Goal: Information Seeking & Learning: Check status

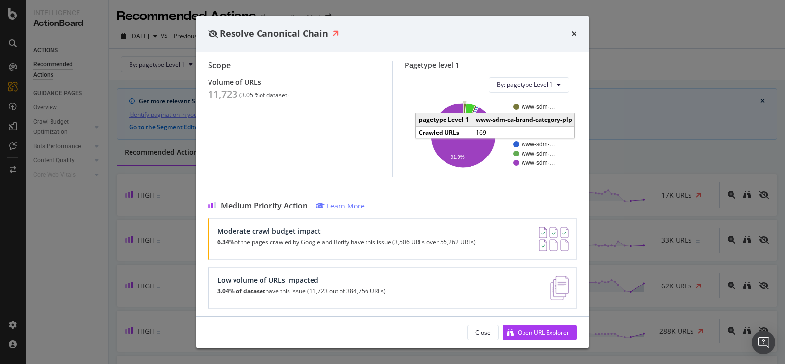
scroll to position [112, 0]
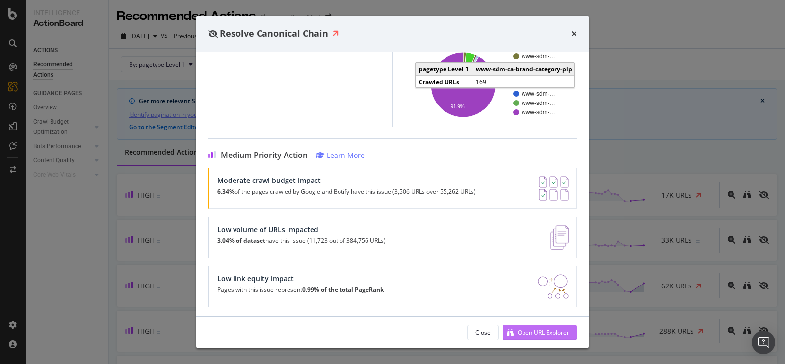
click at [543, 330] on div "Open URL Explorer" at bounding box center [542, 332] width 51 height 8
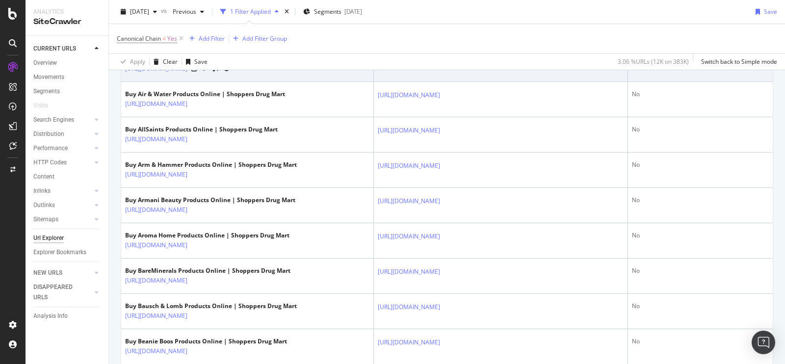
scroll to position [412, 0]
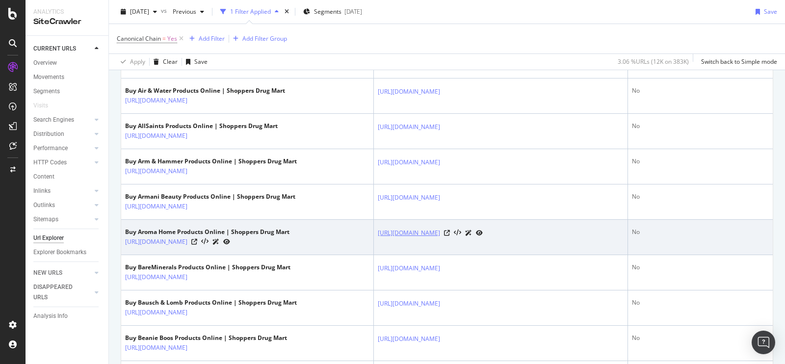
click at [440, 238] on link "https://www.shoppersdrugmart.ca/shop/aroma-home/c/UPPER-CANADA" at bounding box center [409, 233] width 62 height 10
click at [450, 236] on icon at bounding box center [447, 233] width 6 height 6
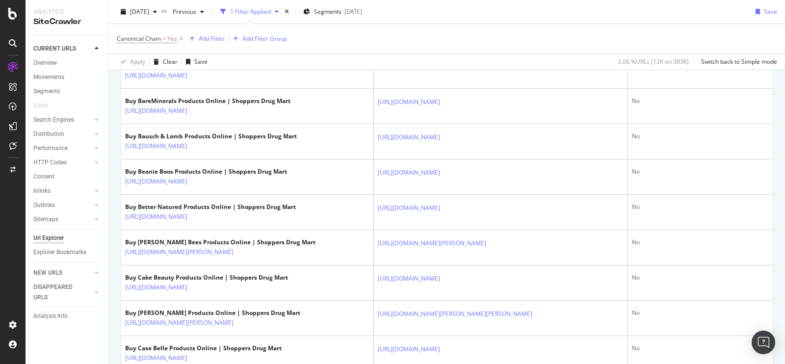
scroll to position [578, 0]
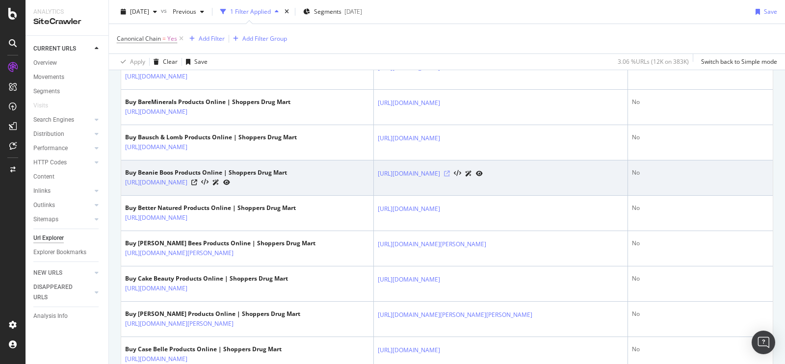
click at [450, 177] on icon at bounding box center [447, 174] width 6 height 6
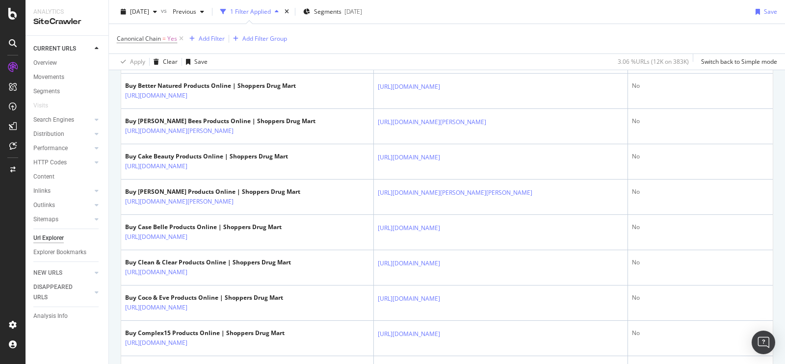
scroll to position [765, 0]
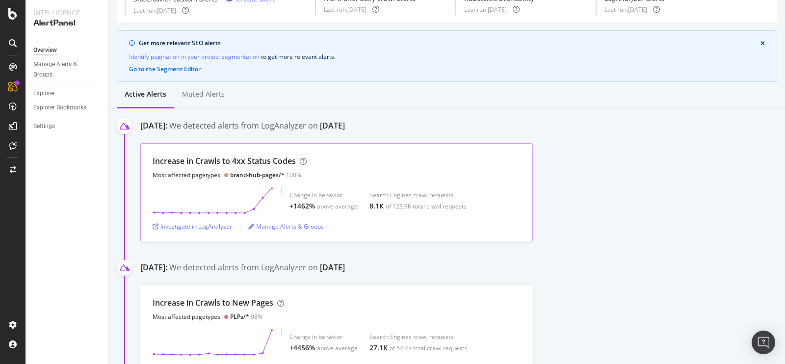
scroll to position [76, 0]
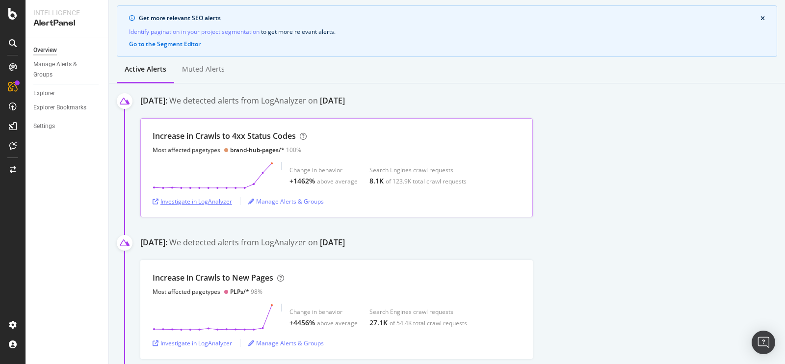
click at [214, 203] on div "Investigate in LogAnalyzer" at bounding box center [191, 201] width 79 height 8
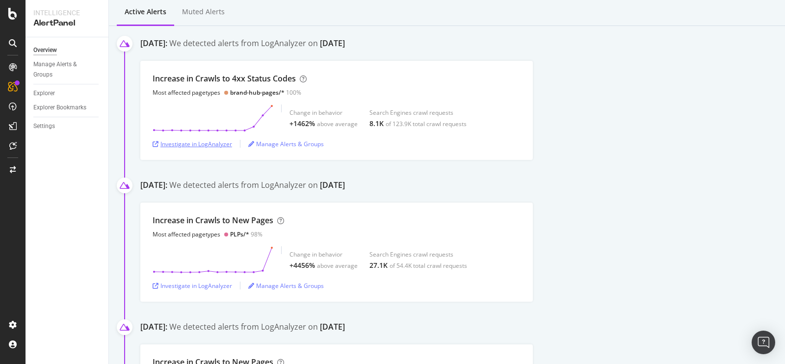
scroll to position [134, 0]
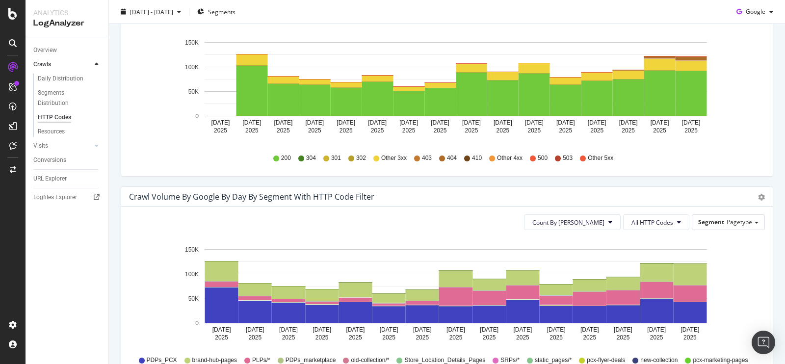
scroll to position [249, 0]
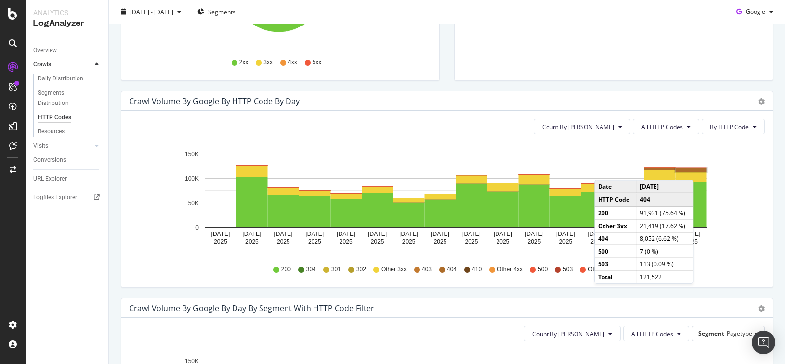
click at [695, 169] on rect "A chart." at bounding box center [690, 169] width 31 height 3
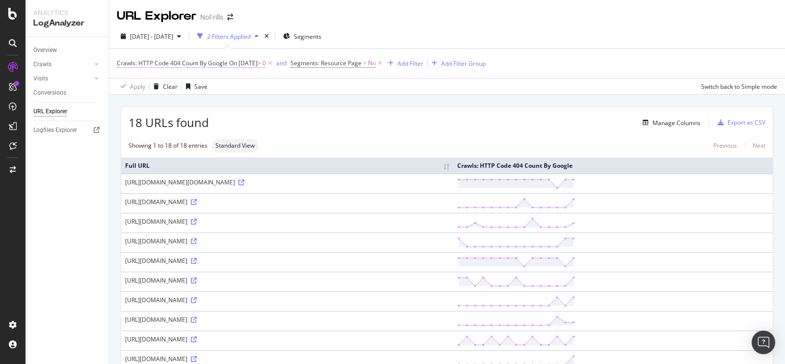
click at [248, 59] on span "On 2025-10-08" at bounding box center [243, 63] width 28 height 8
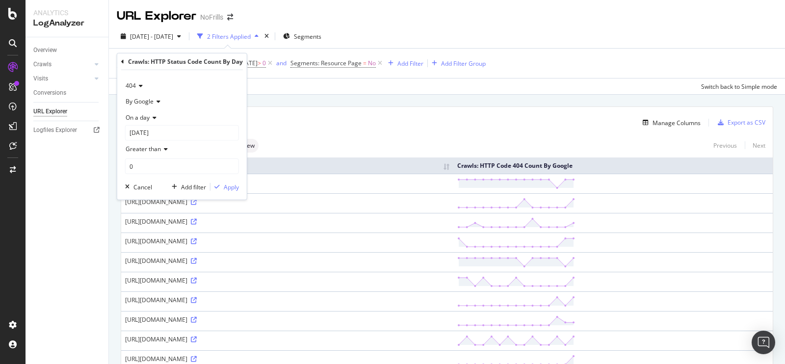
click at [152, 118] on icon at bounding box center [153, 117] width 7 height 6
click at [152, 119] on icon at bounding box center [153, 117] width 7 height 6
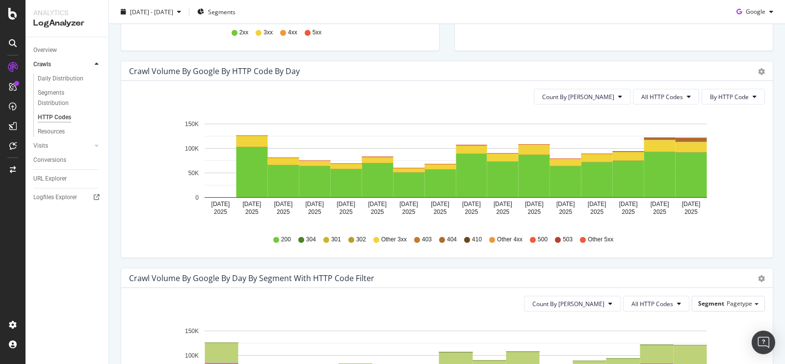
scroll to position [278, 0]
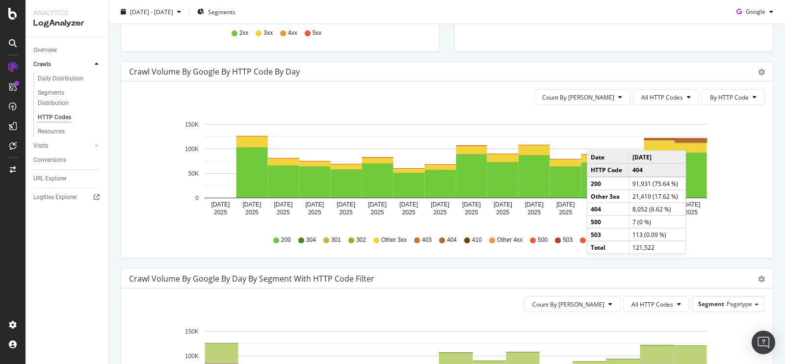
click at [687, 139] on rect "A chart." at bounding box center [690, 140] width 31 height 3
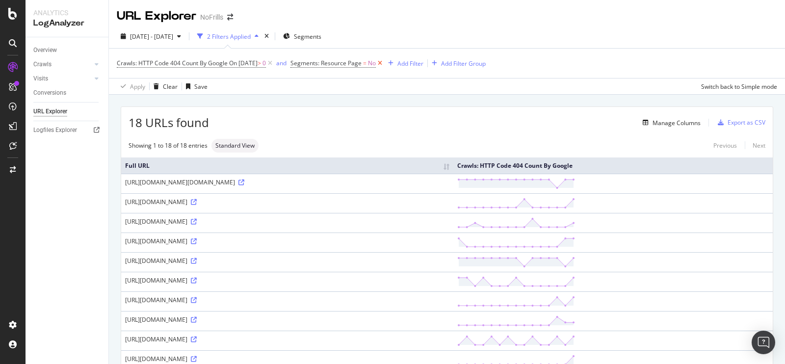
click at [384, 61] on icon at bounding box center [380, 63] width 8 height 10
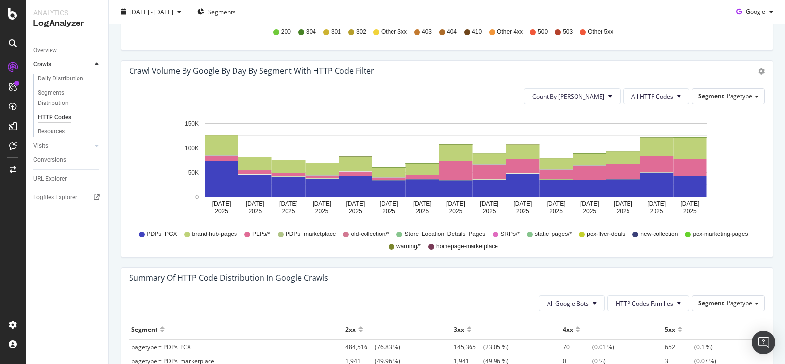
scroll to position [497, 0]
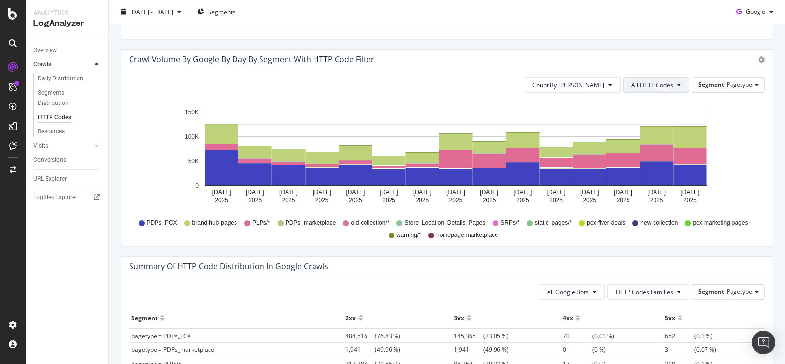
click at [647, 83] on span "All HTTP Codes" at bounding box center [652, 85] width 42 height 8
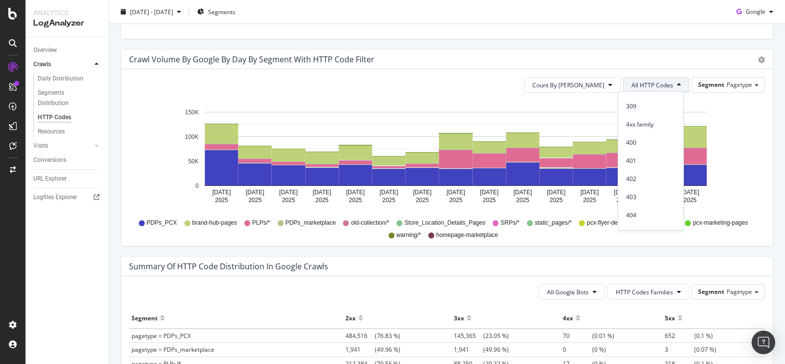
scroll to position [179, 0]
click at [634, 212] on span "404" at bounding box center [651, 213] width 50 height 9
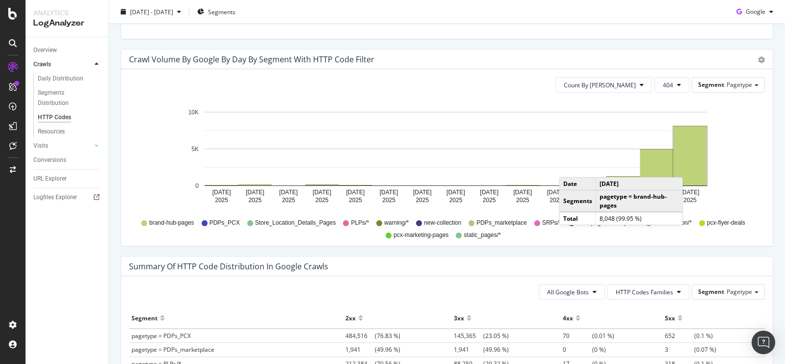
click at [684, 166] on rect "A chart." at bounding box center [689, 156] width 33 height 59
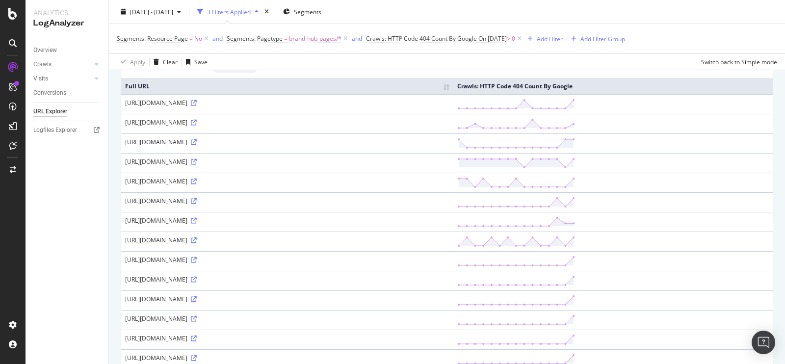
scroll to position [153, 0]
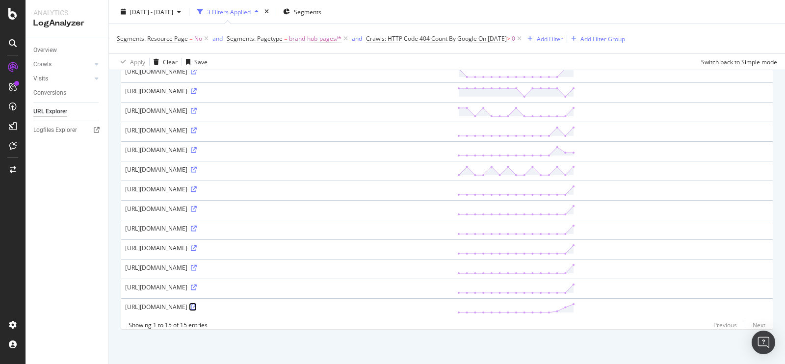
click at [197, 304] on icon at bounding box center [194, 307] width 6 height 6
click at [235, 303] on div "https://www.nofrills.ca/en/undefinedv2/media/ads" at bounding box center [287, 307] width 324 height 8
click at [245, 303] on div "https://www.nofrills.ca/en/undefinedv2/media/ads" at bounding box center [287, 307] width 324 height 8
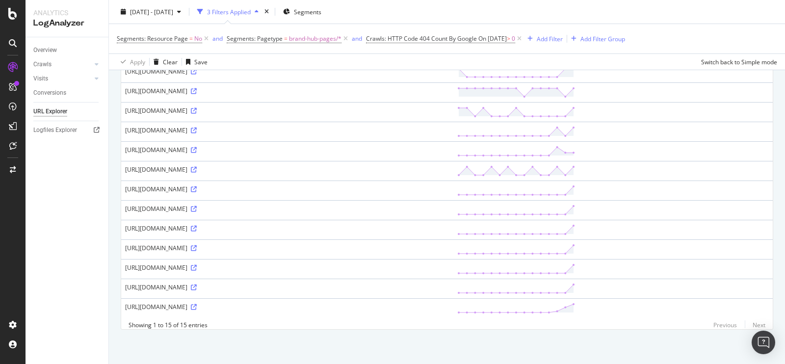
click at [245, 303] on div "https://www.nofrills.ca/en/undefinedv2/media/ads" at bounding box center [287, 307] width 324 height 8
drag, startPoint x: 262, startPoint y: 298, endPoint x: 120, endPoint y: 295, distance: 142.2
click at [121, 295] on div "15 URLs found Manage Columns Export as CSV Showing 1 to 15 of 15 entries Standa…" at bounding box center [447, 142] width 652 height 373
click at [127, 303] on div "https://www.nofrills.ca/en/undefinedv2/media/ads" at bounding box center [287, 307] width 324 height 8
drag, startPoint x: 124, startPoint y: 296, endPoint x: 263, endPoint y: 302, distance: 139.9
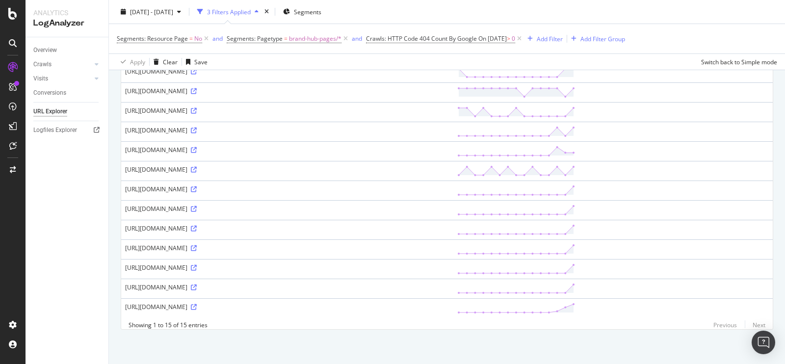
click at [263, 302] on td "https://www.nofrills.ca/en/undefinedv2/media/ads" at bounding box center [287, 308] width 332 height 20
copy div "https://www.nofrills.ca/en/undefinedv2/media/ads"
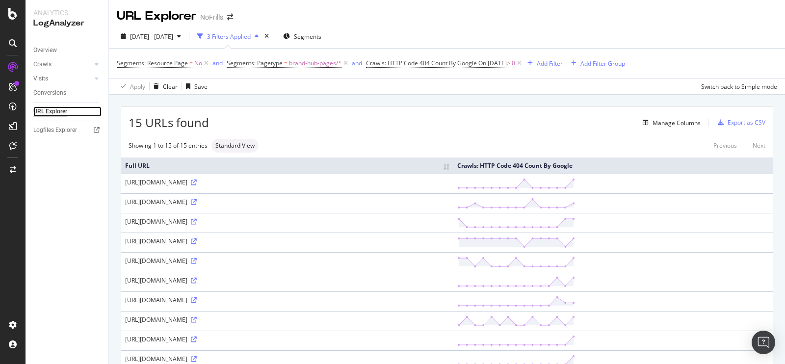
click at [61, 110] on div "URL Explorer" at bounding box center [50, 111] width 34 height 10
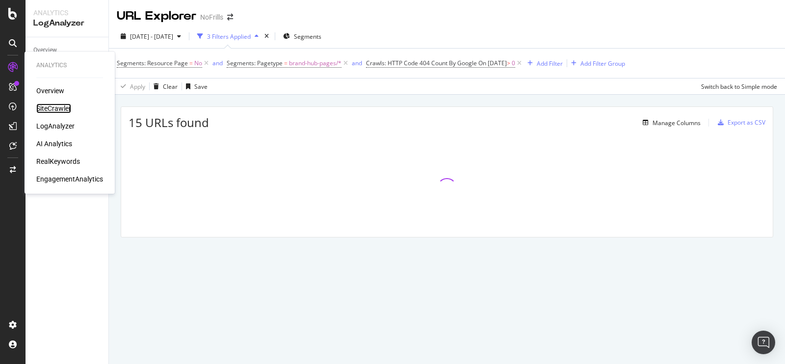
click at [51, 106] on div "SiteCrawler" at bounding box center [53, 108] width 35 height 10
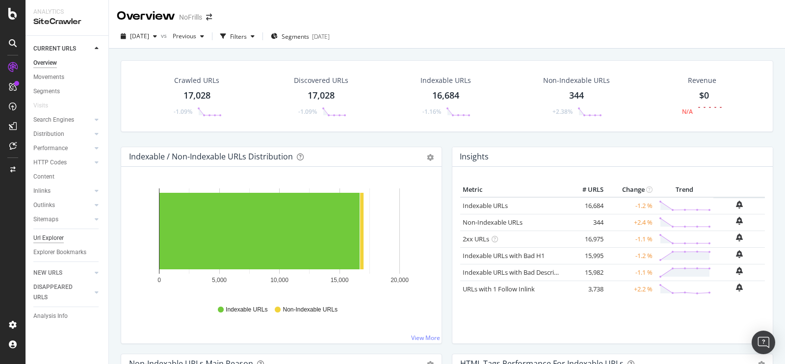
click at [46, 238] on div "Url Explorer" at bounding box center [48, 238] width 30 height 10
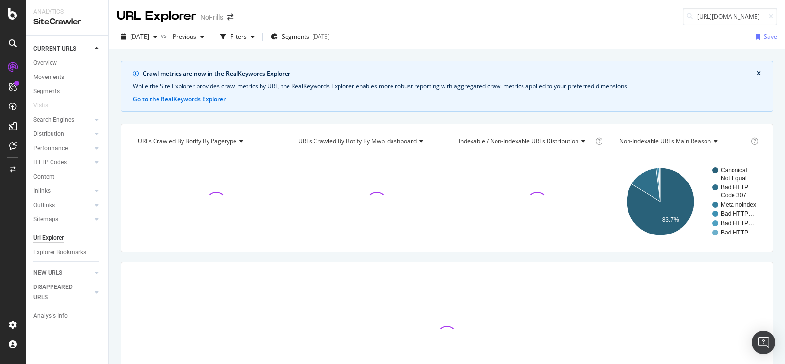
scroll to position [0, 74]
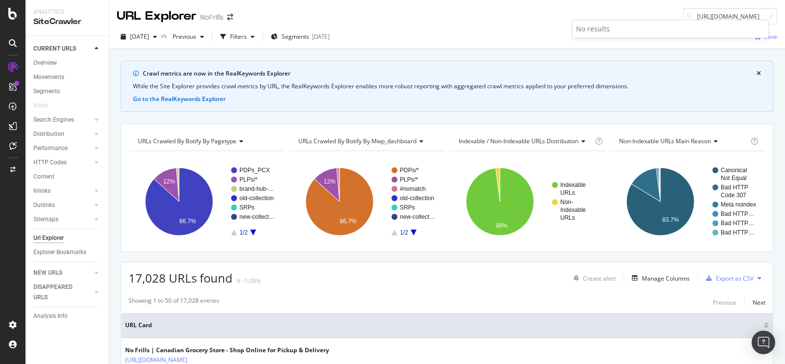
type input "https://www.nofrills.ca/en/undefinedv2/media/ads"
click at [652, 7] on div "URL Explorer NoFrills https://www.nofrills.ca/en/undefinedv2/media/ads" at bounding box center [447, 12] width 676 height 25
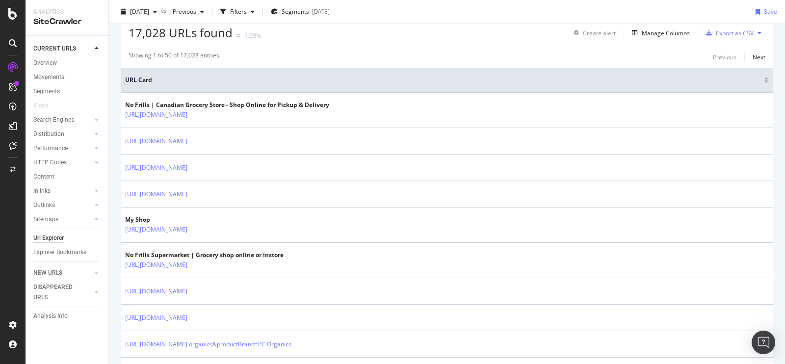
scroll to position [0, 0]
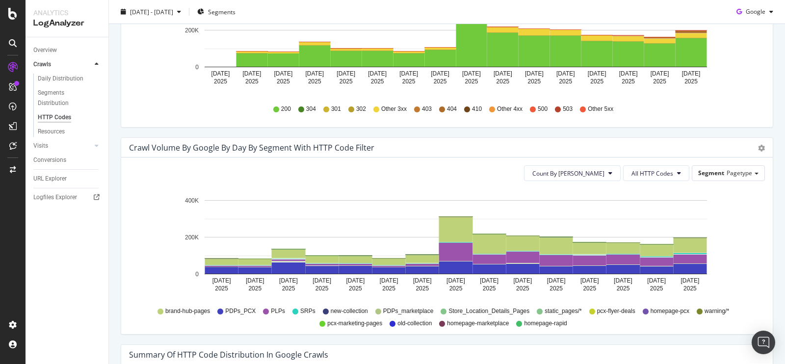
scroll to position [427, 0]
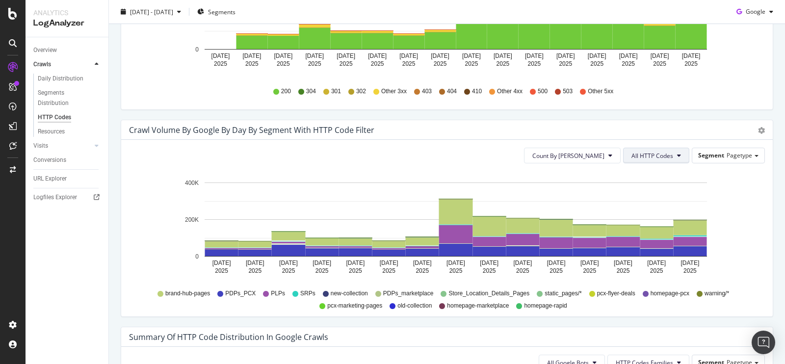
click at [652, 153] on span "All HTTP Codes" at bounding box center [652, 156] width 42 height 8
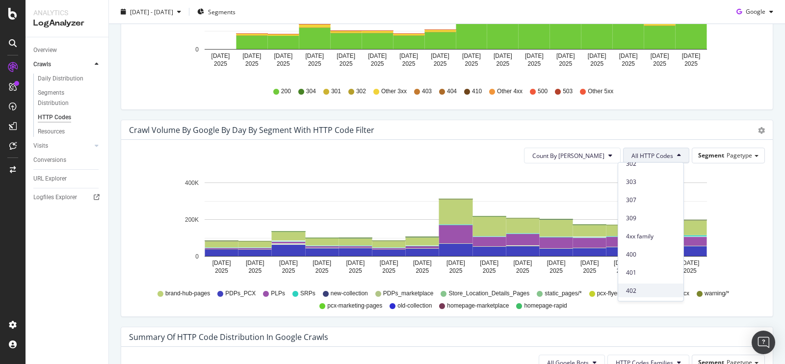
scroll to position [178, 0]
click at [639, 282] on span "404" at bounding box center [651, 285] width 50 height 9
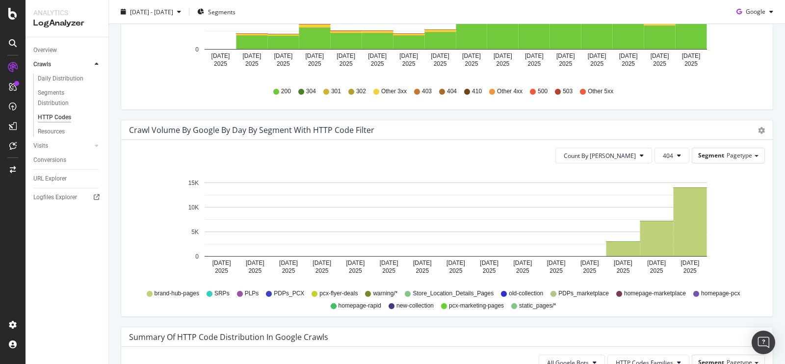
scroll to position [0, 0]
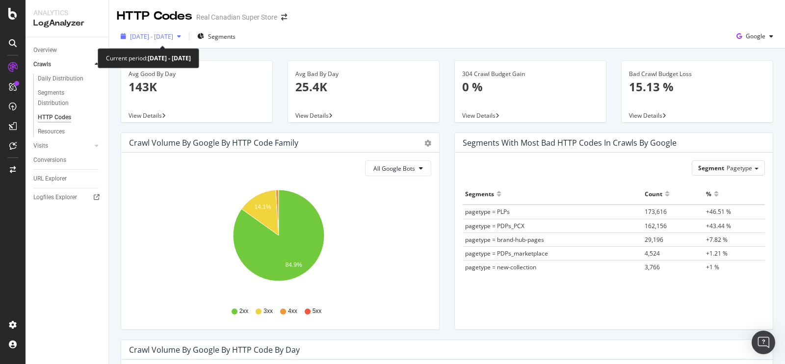
click at [185, 36] on div "button" at bounding box center [179, 36] width 12 height 6
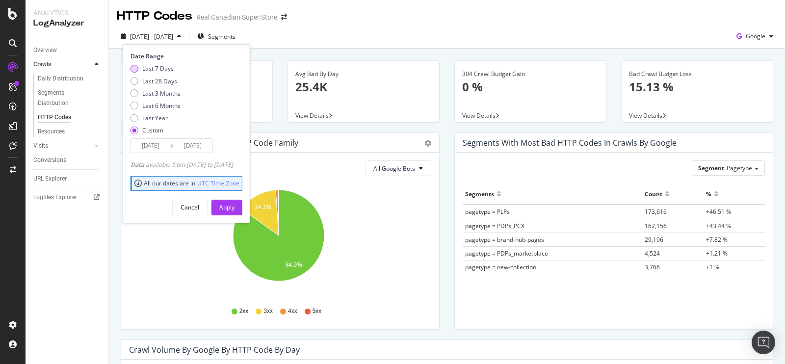
click at [164, 65] on div "Last 7 Days" at bounding box center [157, 68] width 31 height 8
type input "2025/10/06"
type input "2025/10/12"
click at [242, 205] on button "Apply" at bounding box center [226, 208] width 31 height 16
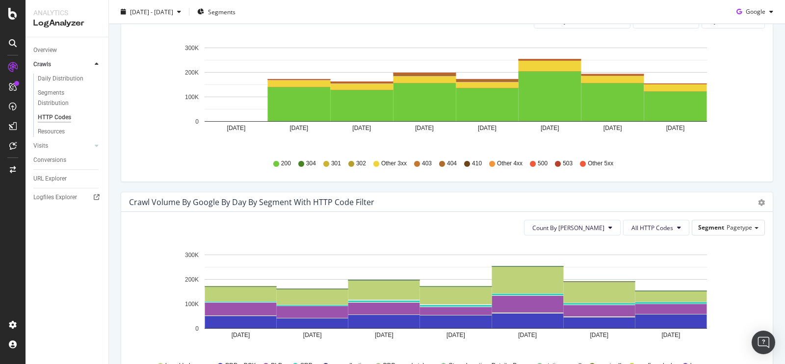
scroll to position [414, 0]
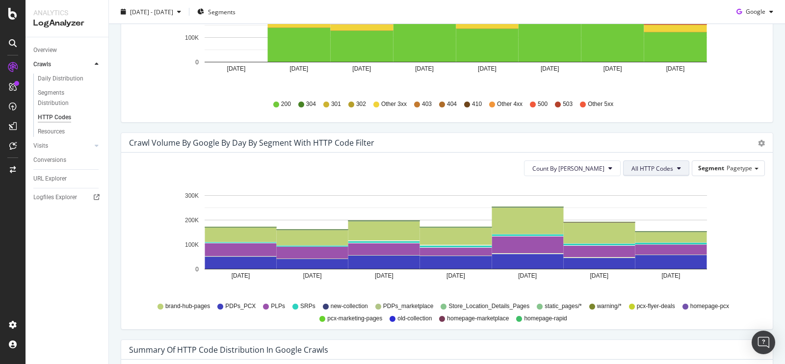
click at [650, 171] on span "All HTTP Codes" at bounding box center [652, 168] width 42 height 8
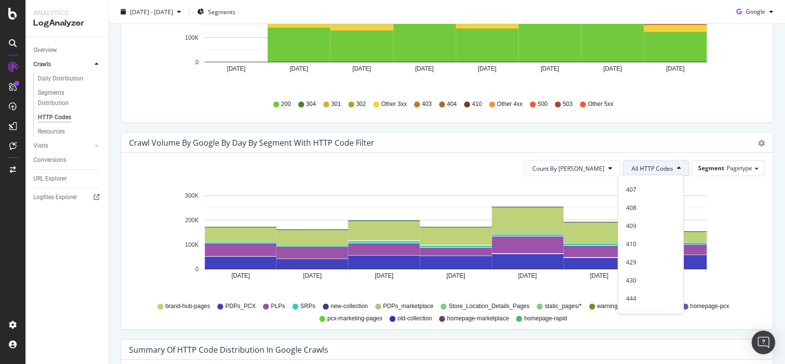
scroll to position [287, 0]
click at [638, 185] on span "404" at bounding box center [651, 189] width 50 height 9
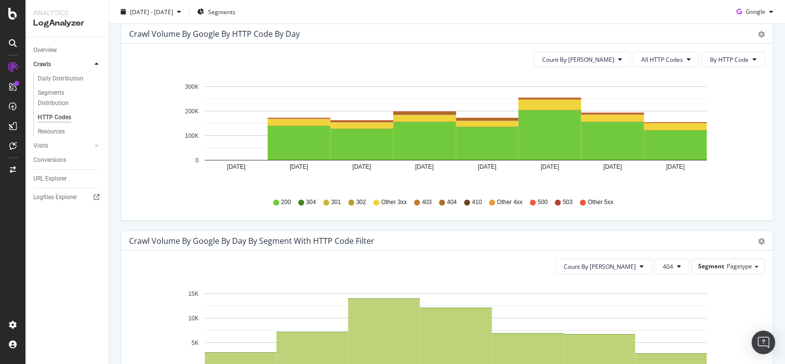
scroll to position [385, 0]
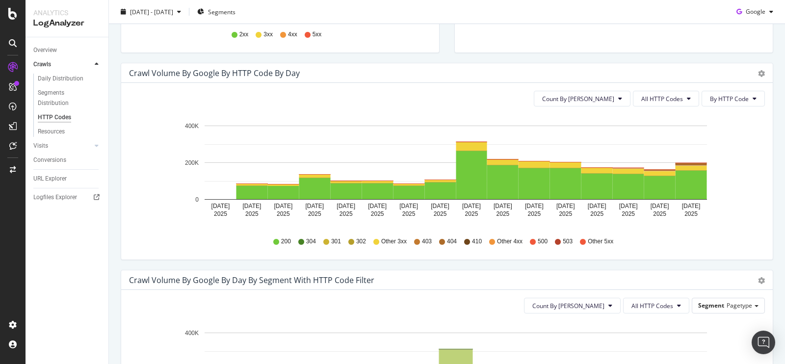
scroll to position [386, 0]
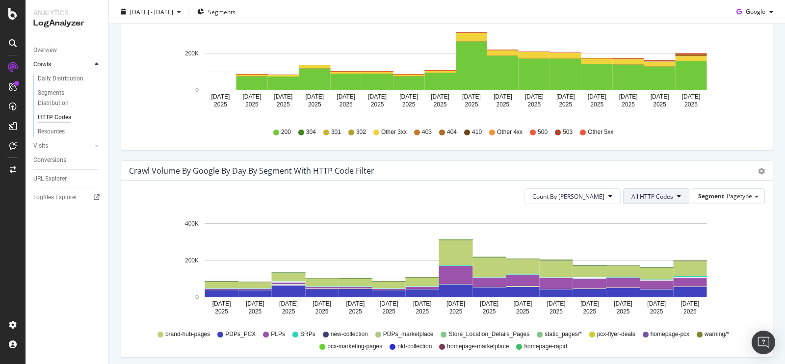
click at [669, 197] on button "All HTTP Codes" at bounding box center [656, 196] width 66 height 16
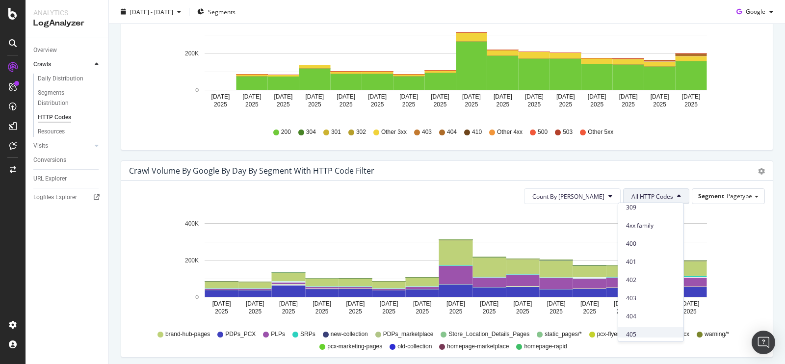
scroll to position [188, 0]
click at [642, 311] on div "404" at bounding box center [650, 316] width 65 height 14
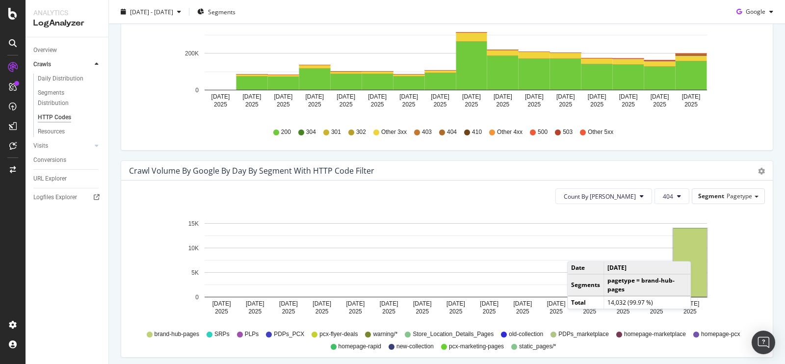
click at [692, 250] on rect "A chart." at bounding box center [689, 262] width 33 height 68
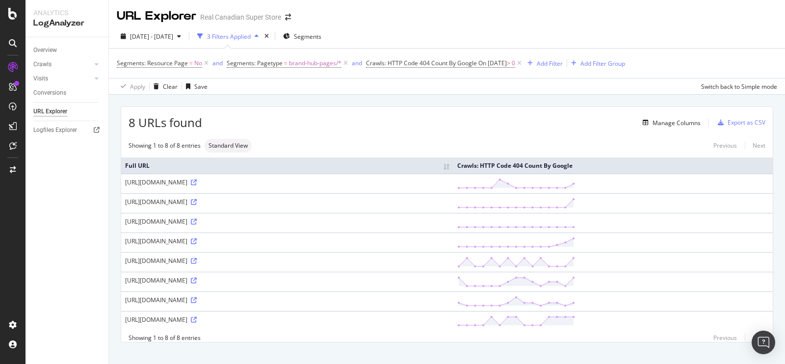
scroll to position [18, 0]
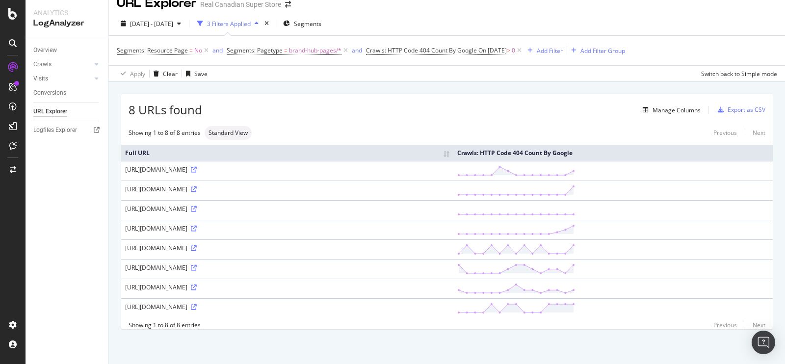
drag, startPoint x: 309, startPoint y: 223, endPoint x: 234, endPoint y: 222, distance: 75.5
click at [234, 224] on div "[URL][DOMAIN_NAME]" at bounding box center [287, 228] width 324 height 8
copy div "/en/undefinedv2/media/ads"
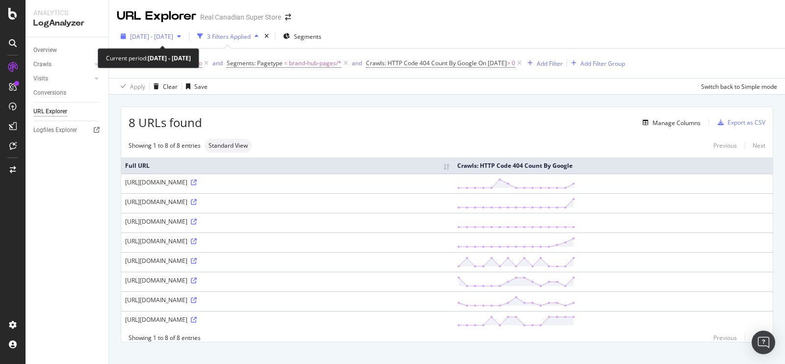
click at [173, 36] on span "[DATE] - [DATE]" at bounding box center [151, 36] width 43 height 8
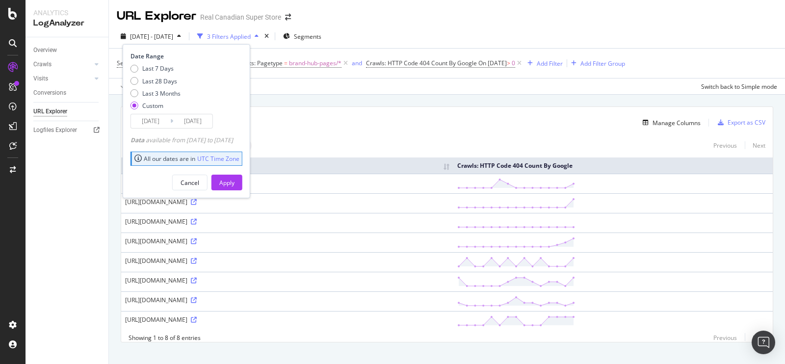
click at [159, 119] on input "[DATE]" at bounding box center [150, 121] width 39 height 14
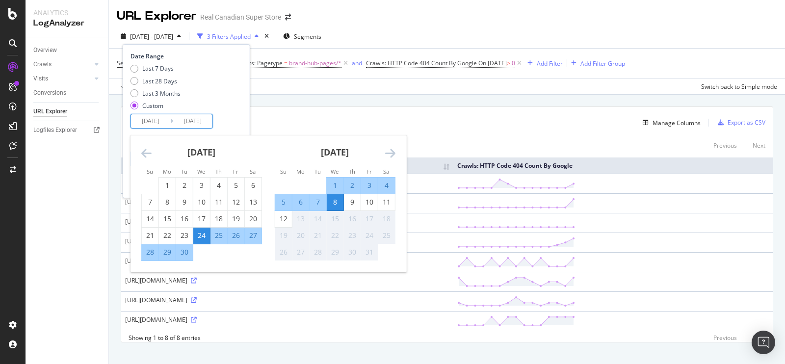
click at [333, 184] on div "1" at bounding box center [335, 185] width 17 height 10
type input "[DATE]"
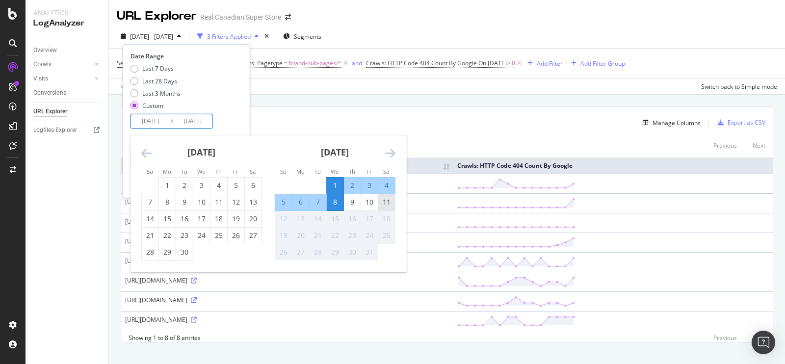
click at [387, 203] on div "11" at bounding box center [386, 202] width 17 height 10
type input "[DATE]"
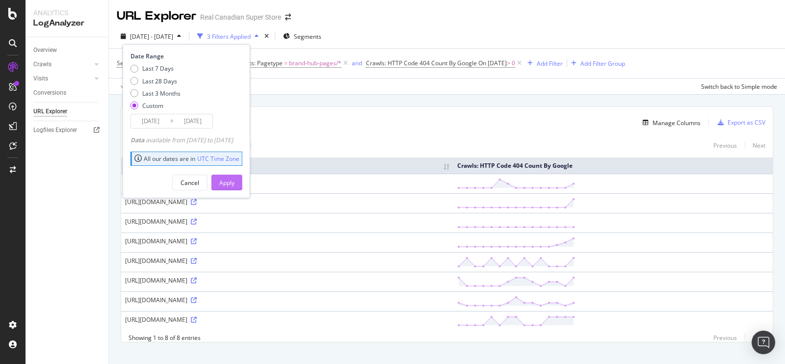
click at [234, 182] on div "Apply" at bounding box center [226, 182] width 15 height 8
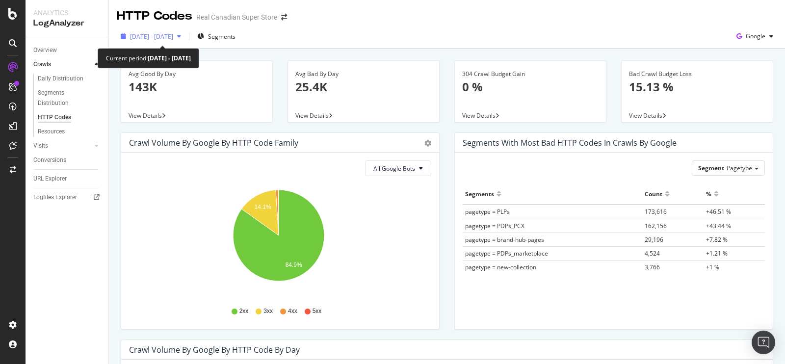
click at [156, 37] on span "[DATE] - [DATE]" at bounding box center [151, 36] width 43 height 8
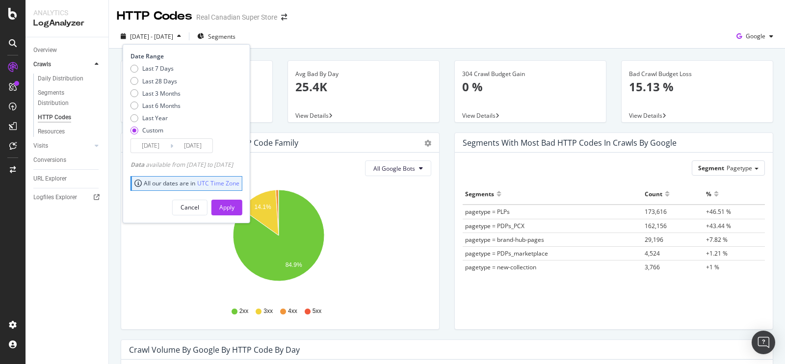
click at [157, 148] on input "[DATE]" at bounding box center [150, 146] width 39 height 14
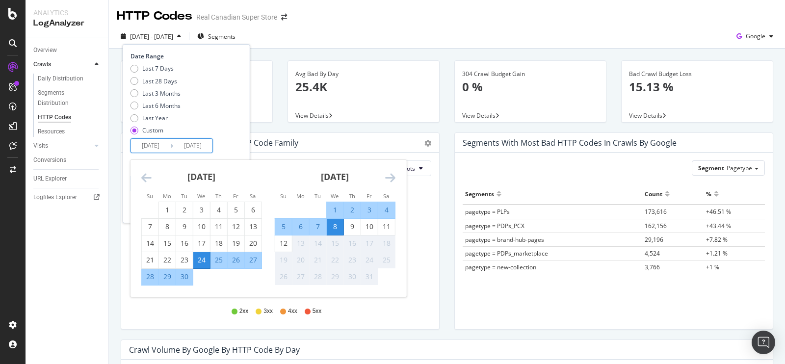
click at [334, 209] on div "1" at bounding box center [335, 210] width 17 height 10
type input "[DATE]"
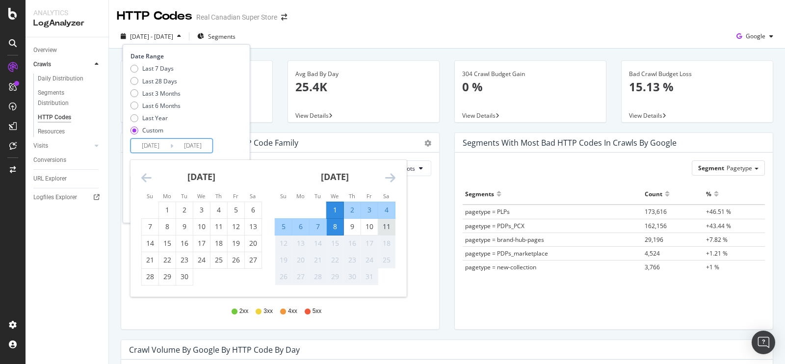
click at [392, 228] on div "11" at bounding box center [386, 227] width 17 height 10
type input "[DATE]"
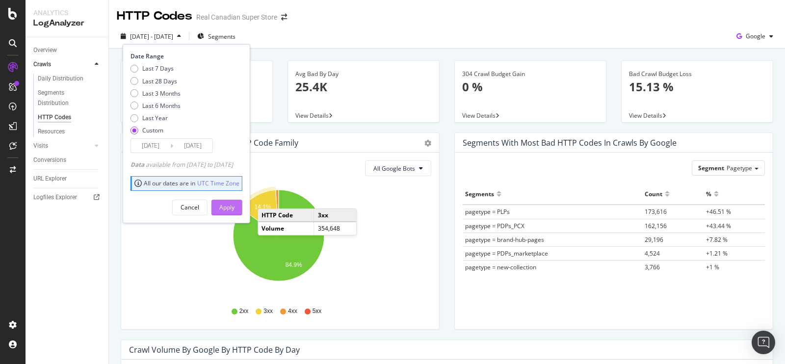
click at [234, 209] on div "Apply" at bounding box center [226, 207] width 15 height 8
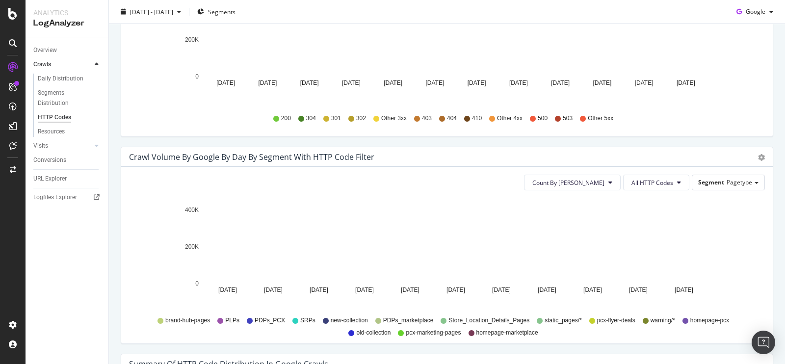
scroll to position [477, 0]
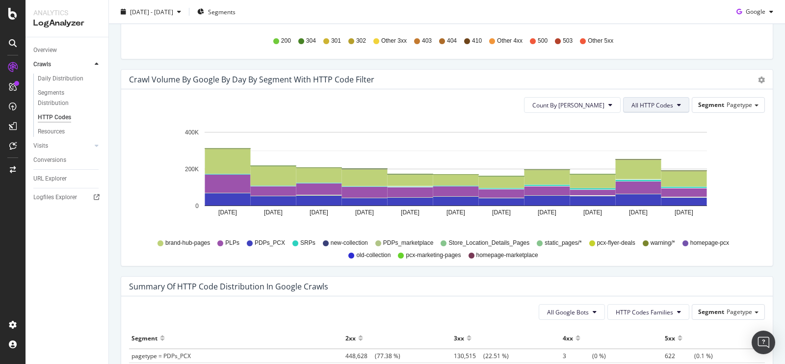
click at [664, 106] on span "All HTTP Codes" at bounding box center [652, 105] width 42 height 8
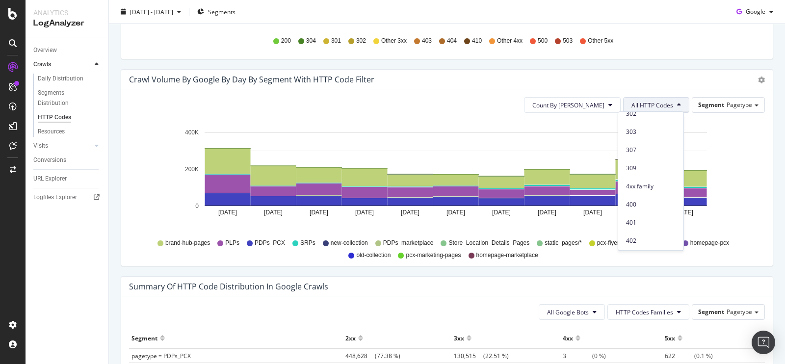
scroll to position [295, 0]
click at [632, 124] on div "404" at bounding box center [650, 118] width 65 height 14
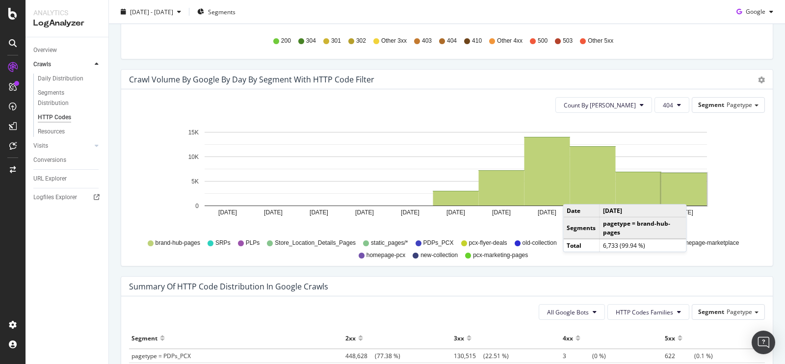
click at [688, 193] on rect "A chart." at bounding box center [684, 189] width 46 height 32
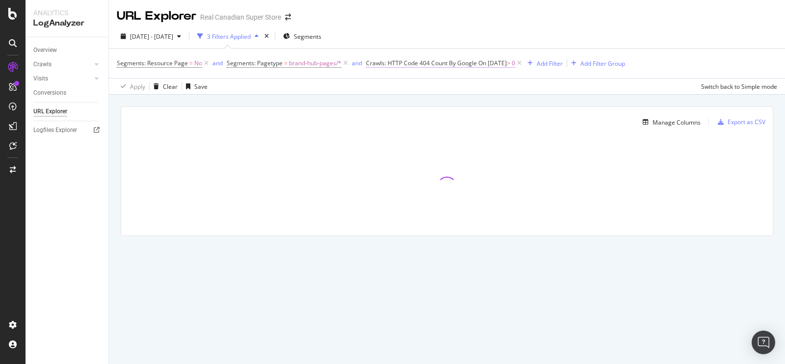
click at [490, 66] on span "On [DATE]" at bounding box center [492, 63] width 28 height 8
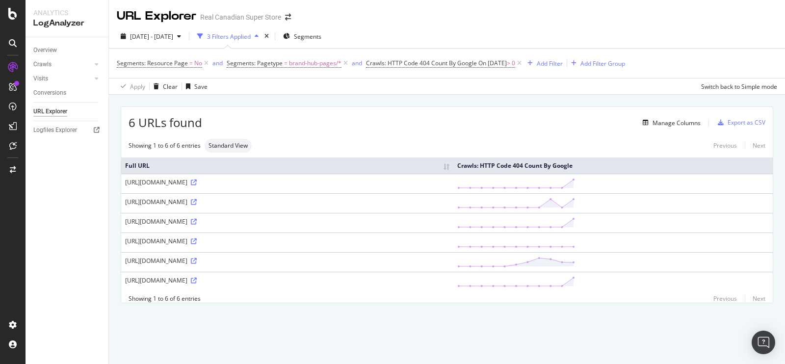
click at [486, 20] on div "URL Explorer Real Canadian Super Store" at bounding box center [447, 12] width 676 height 25
